Goal: Download file/media

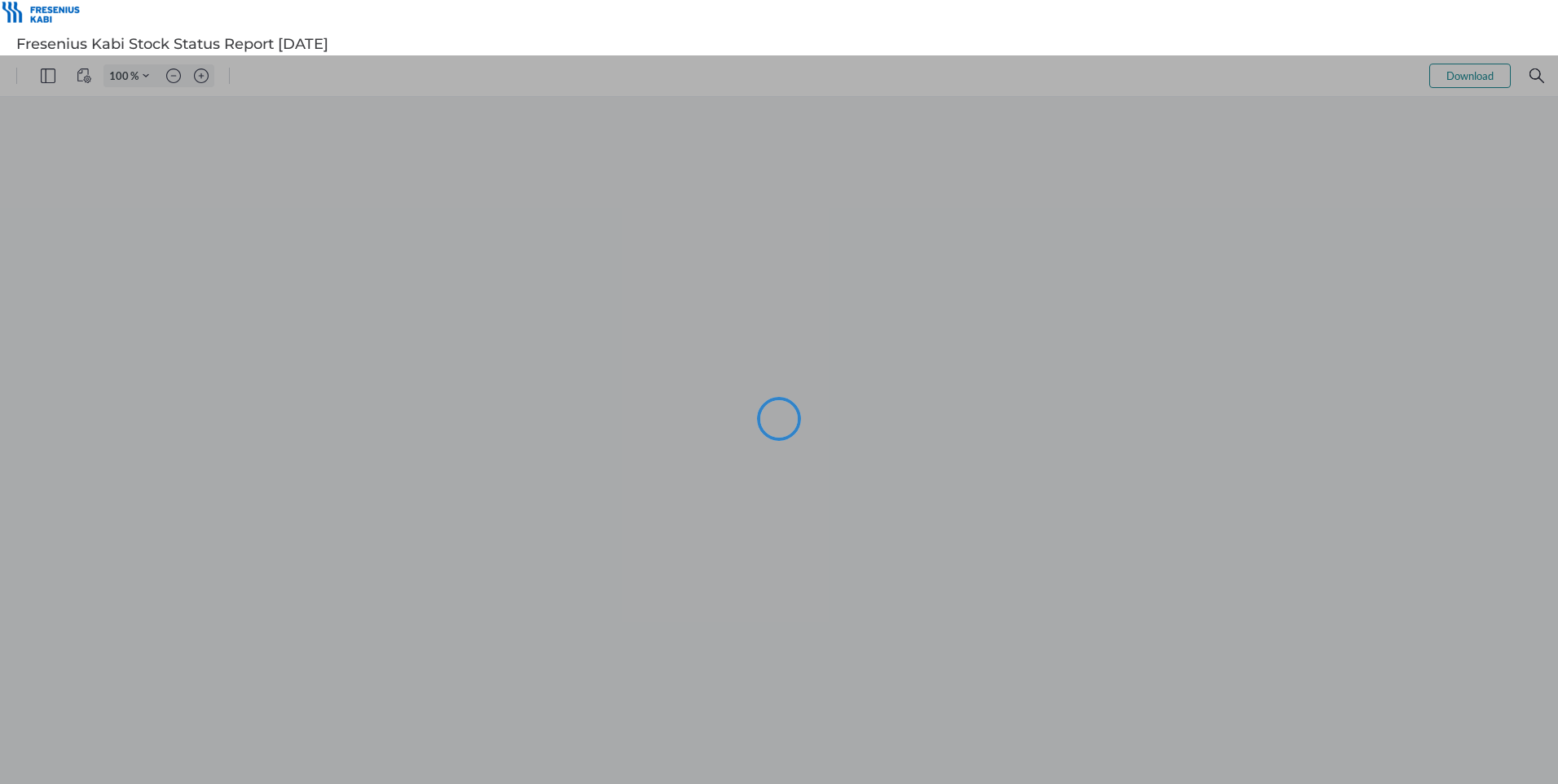
type input "94"
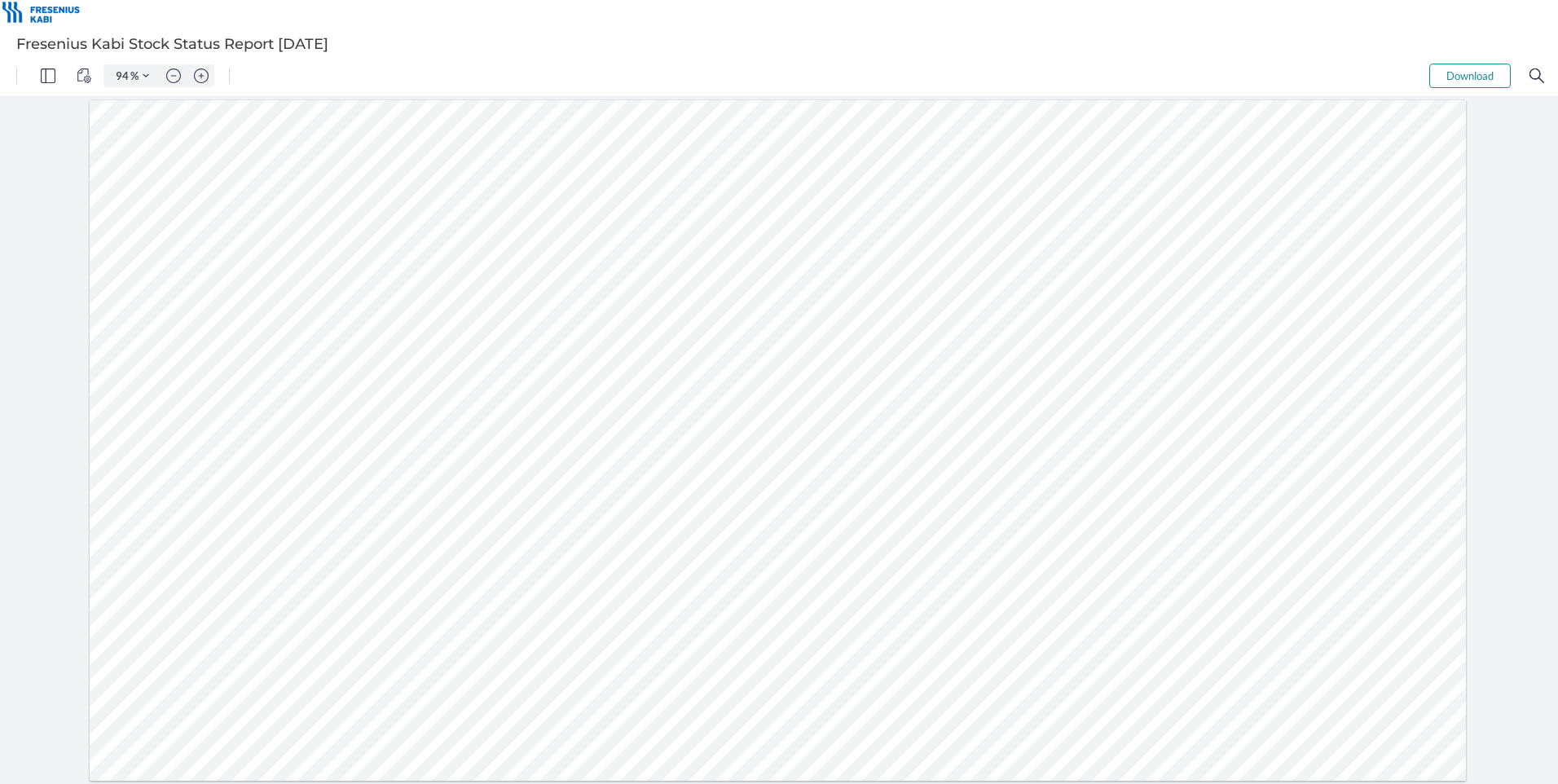
click at [1480, 78] on button "Download" at bounding box center [1469, 75] width 82 height 25
drag, startPoint x: 1201, startPoint y: 42, endPoint x: 1120, endPoint y: 39, distance: 81.1
click at [1049, 39] on div "Fresenius Kabi Stock Status Report [DATE]" at bounding box center [779, 44] width 1558 height 23
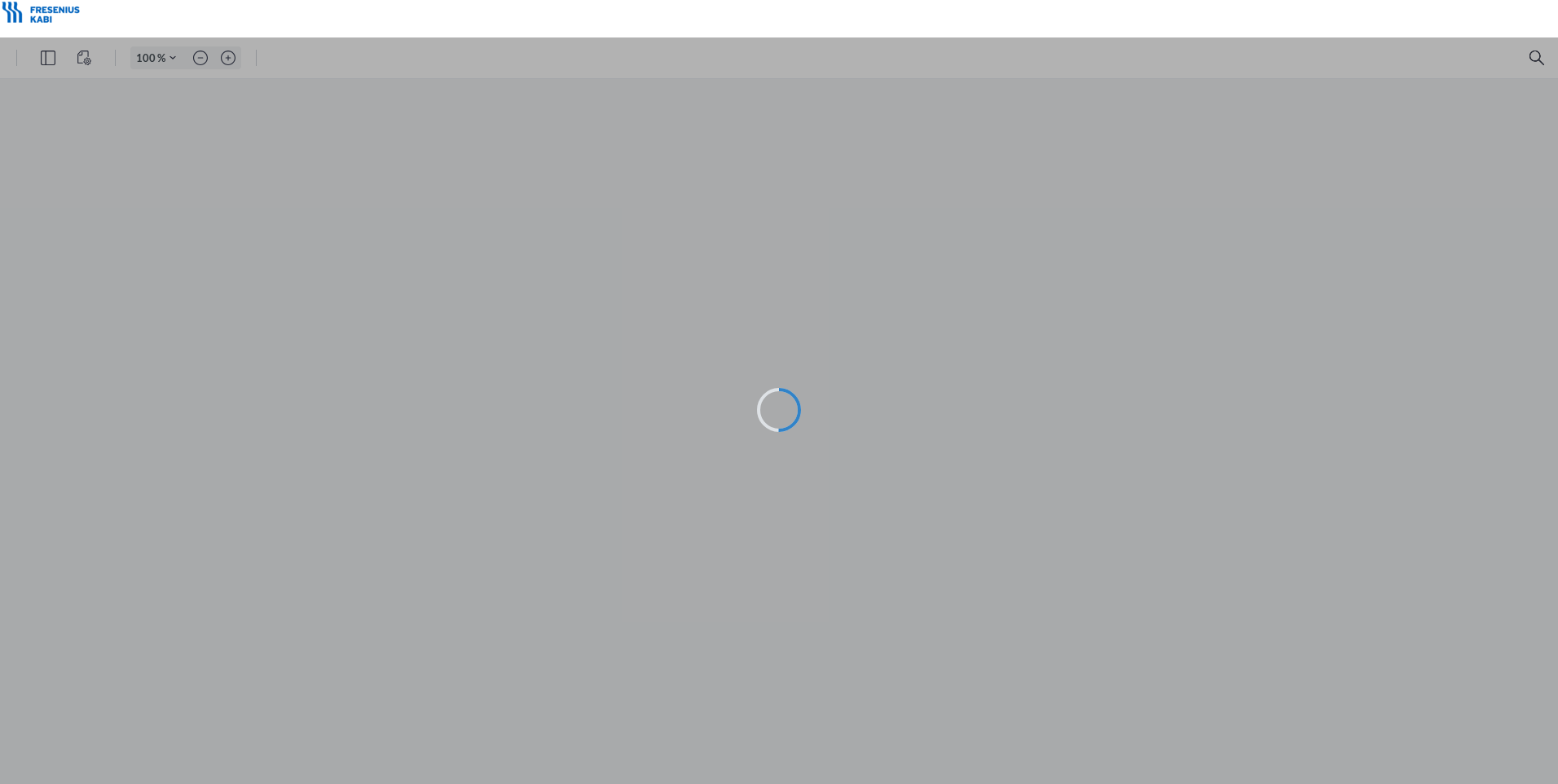
type input "96"
